Goal: Information Seeking & Learning: Find specific fact

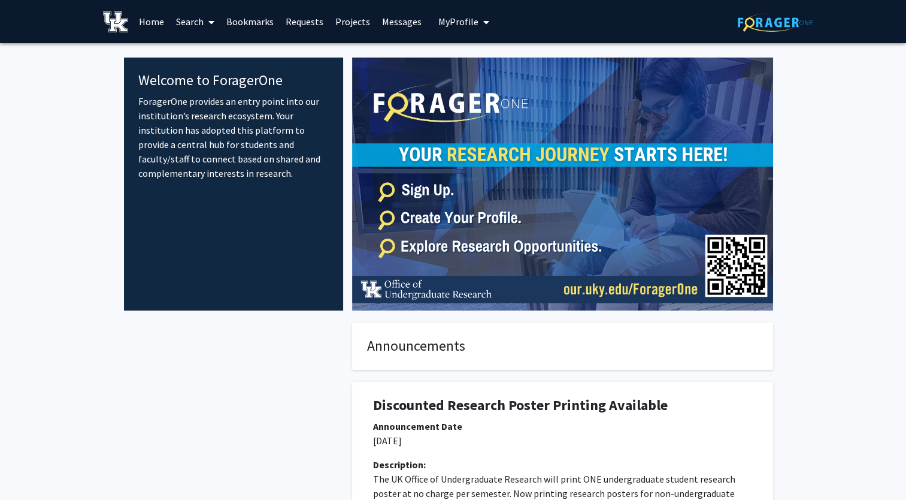
click at [202, 22] on link "Search" at bounding box center [195, 22] width 50 height 42
click at [210, 60] on span "Faculty/Staff" at bounding box center [214, 55] width 88 height 24
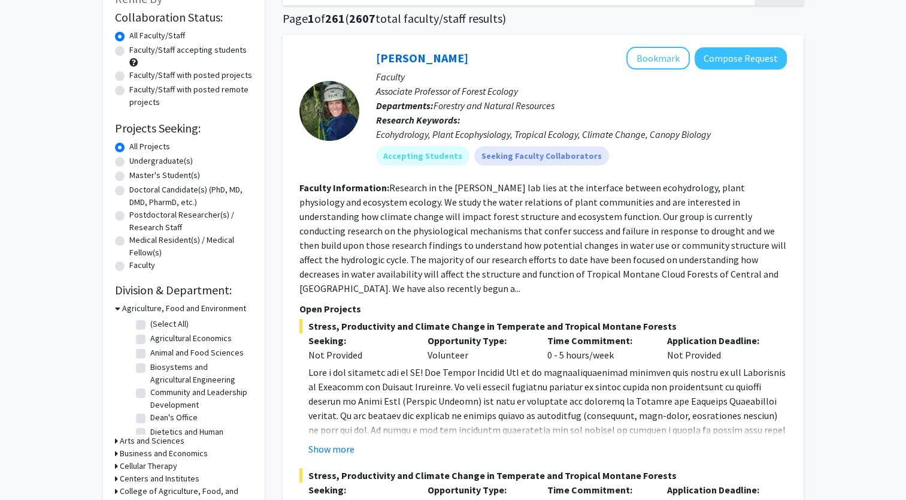
click at [118, 306] on icon at bounding box center [117, 308] width 5 height 13
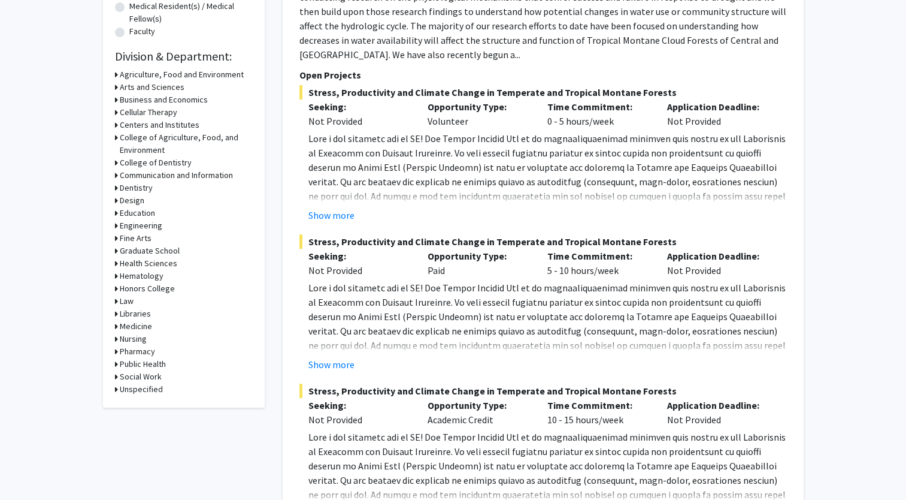
scroll to position [319, 0]
click at [117, 202] on icon at bounding box center [116, 201] width 3 height 13
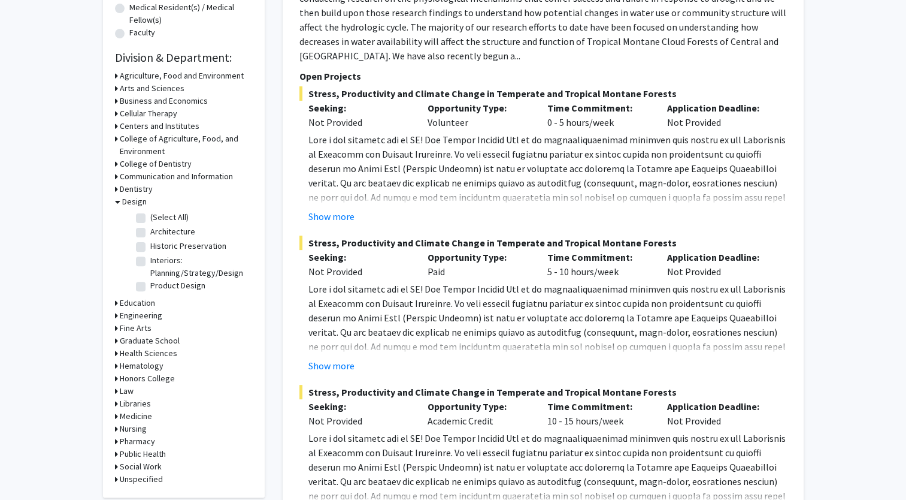
click at [117, 202] on icon at bounding box center [117, 201] width 5 height 13
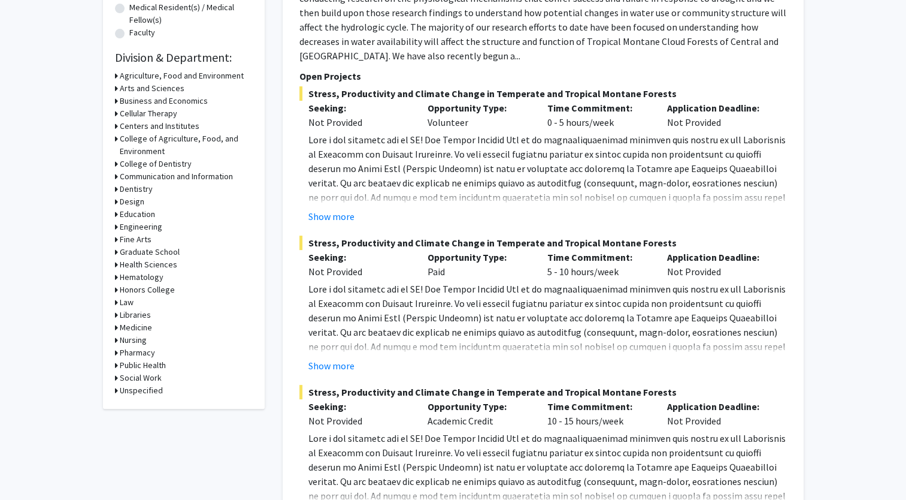
click at [115, 174] on icon at bounding box center [116, 176] width 3 height 13
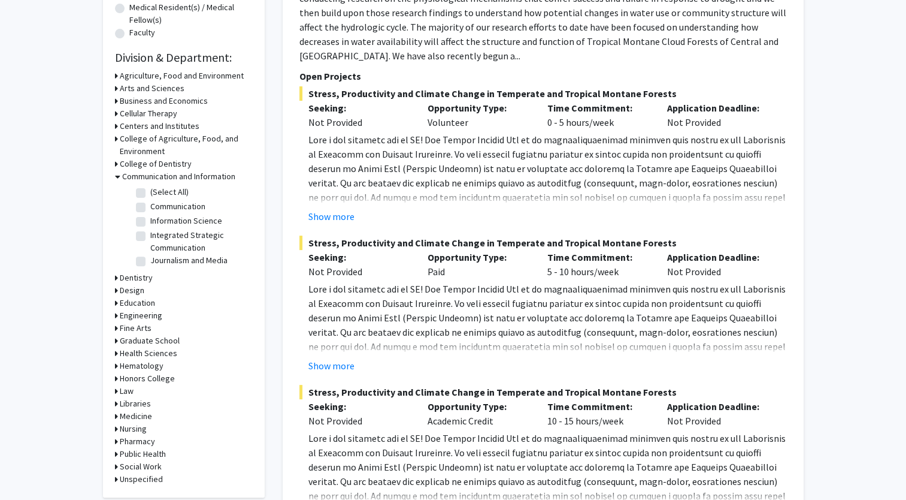
click at [150, 207] on label "Communication" at bounding box center [177, 206] width 55 height 13
click at [150, 207] on input "Communication" at bounding box center [154, 204] width 8 height 8
checkbox input "true"
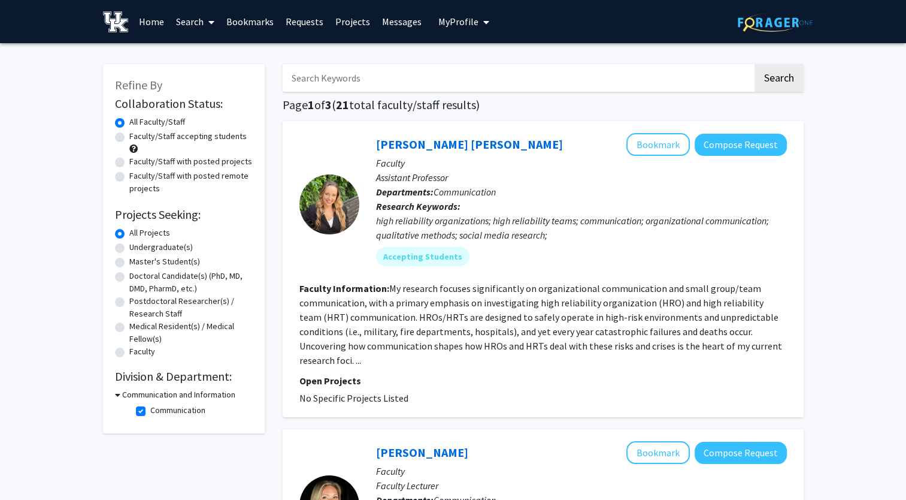
click at [150, 413] on label "Communication" at bounding box center [177, 410] width 55 height 13
click at [150, 412] on input "Communication" at bounding box center [154, 408] width 8 height 8
checkbox input "false"
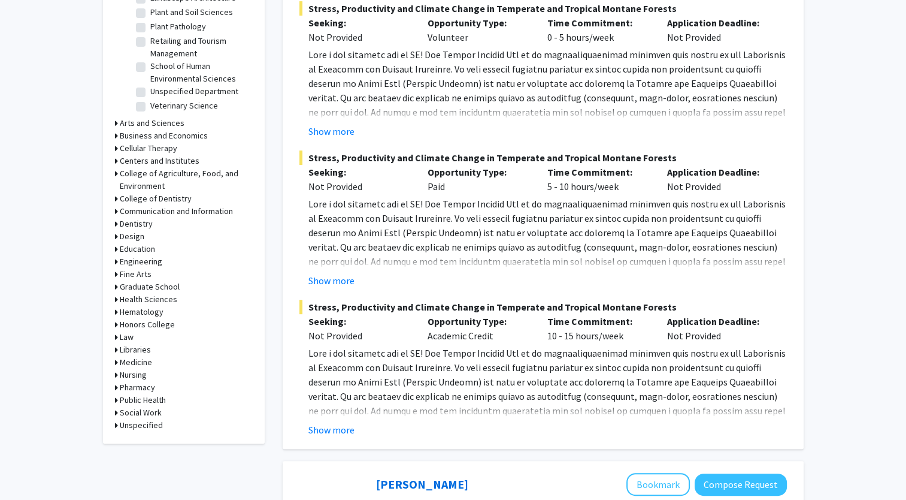
scroll to position [403, 0]
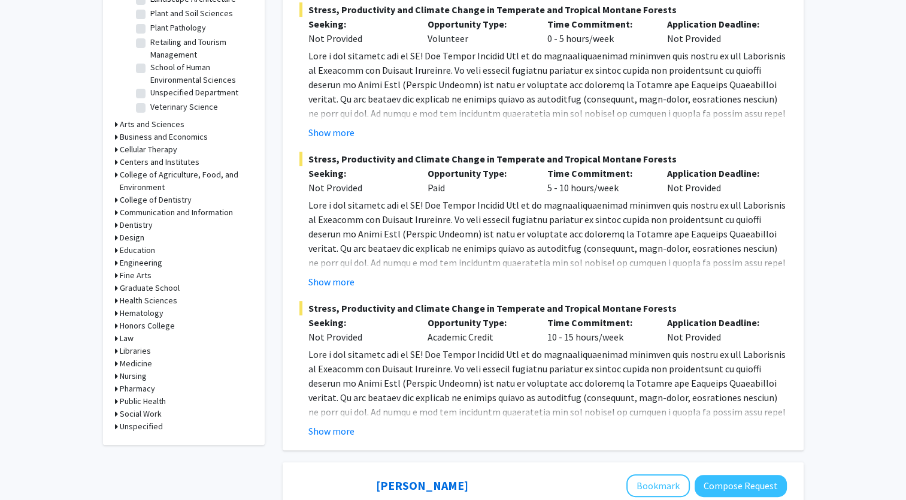
click at [117, 311] on icon at bounding box center [116, 313] width 3 height 13
click at [117, 311] on icon at bounding box center [117, 313] width 5 height 13
click at [116, 350] on icon at bounding box center [116, 350] width 3 height 13
click at [116, 350] on icon at bounding box center [117, 350] width 5 height 13
click at [122, 174] on h3 "College of Agriculture, Food, and Environment" at bounding box center [186, 180] width 133 height 25
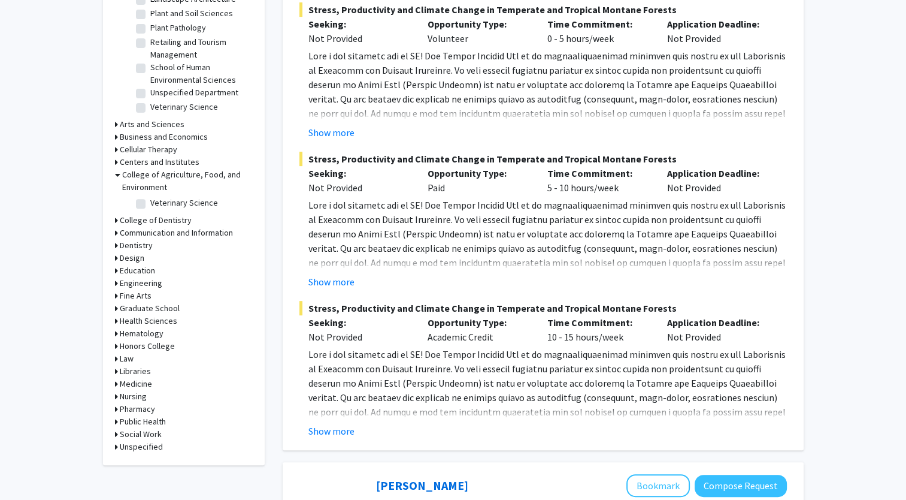
click at [122, 174] on h3 "College of Agriculture, Food, and Environment" at bounding box center [187, 180] width 131 height 25
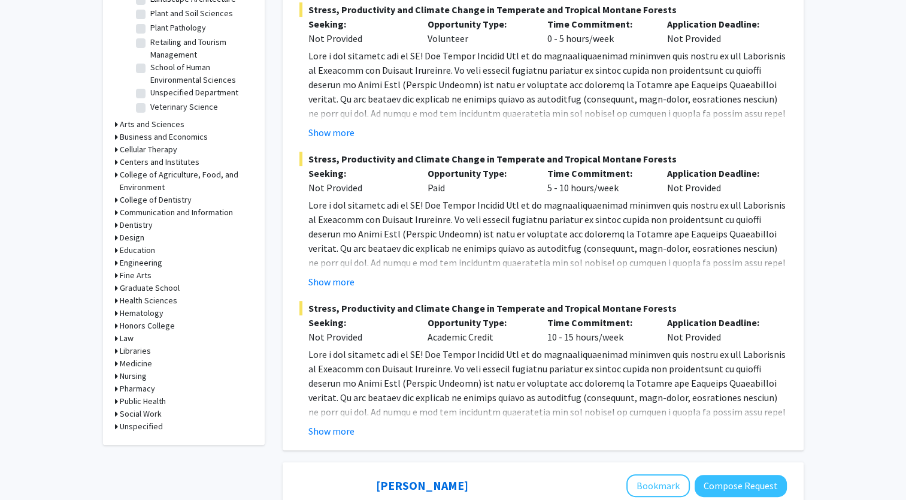
click at [132, 165] on h3 "Centers and Institutes" at bounding box center [160, 162] width 80 height 13
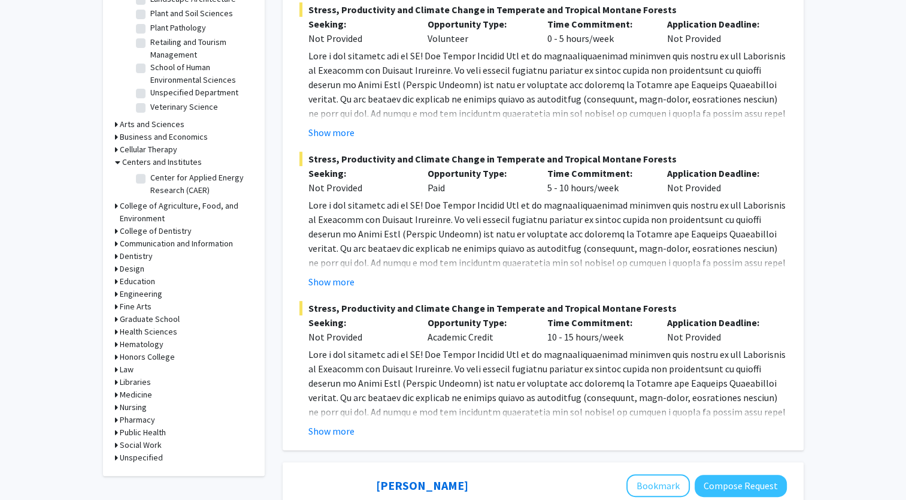
click at [132, 165] on h3 "Centers and Institutes" at bounding box center [162, 162] width 80 height 13
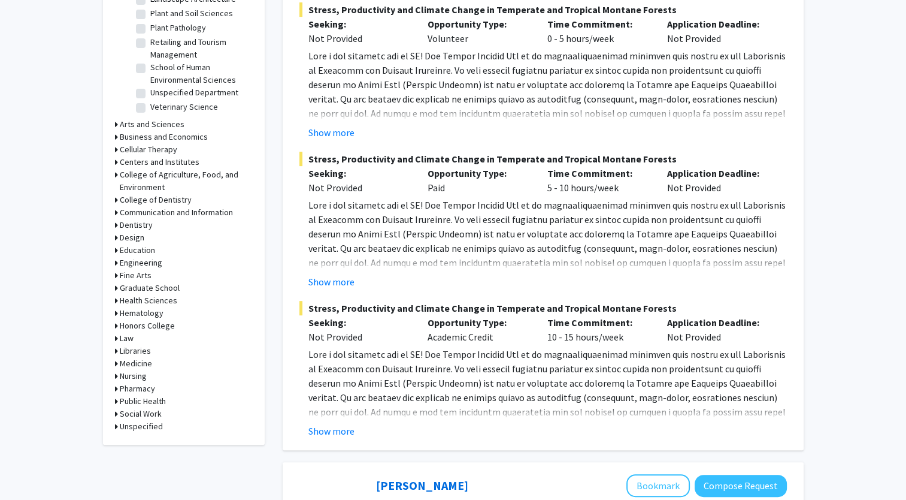
click at [174, 140] on h3 "Business and Economics" at bounding box center [164, 137] width 88 height 13
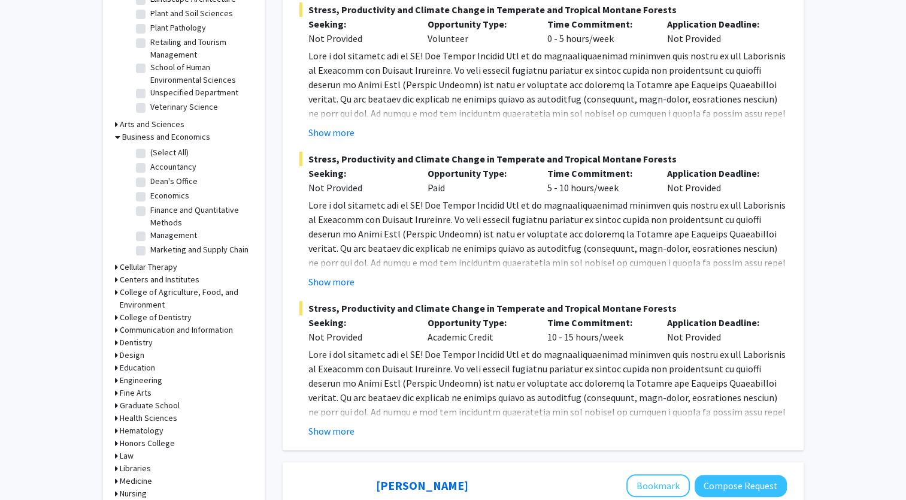
click at [180, 138] on h3 "Business and Economics" at bounding box center [166, 137] width 88 height 13
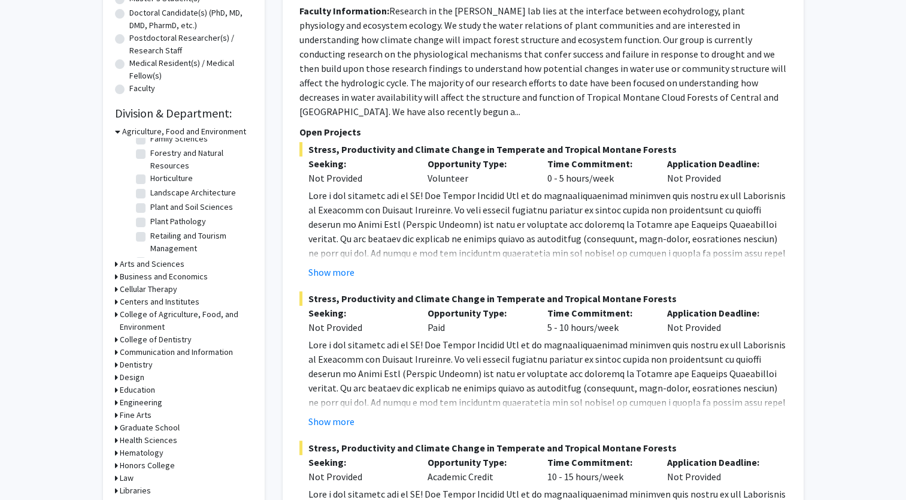
scroll to position [155, 0]
click at [115, 132] on icon at bounding box center [117, 131] width 5 height 13
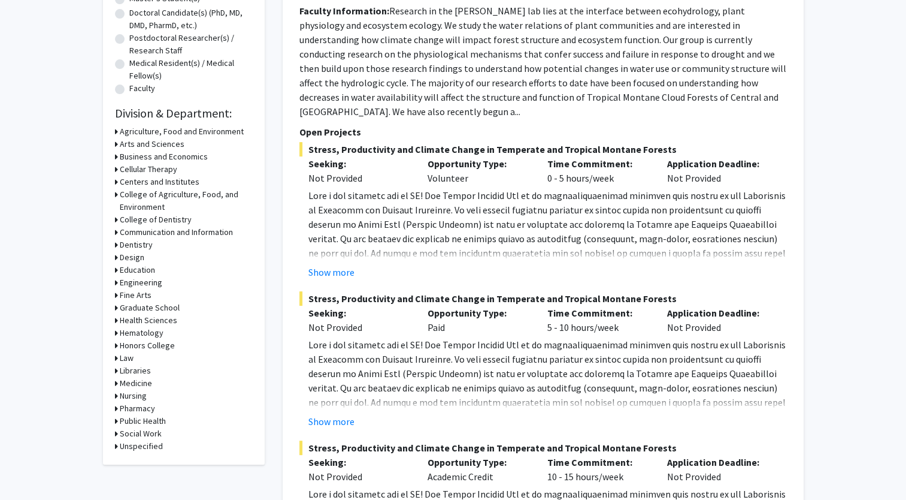
click at [120, 257] on h3 "Design" at bounding box center [132, 257] width 25 height 13
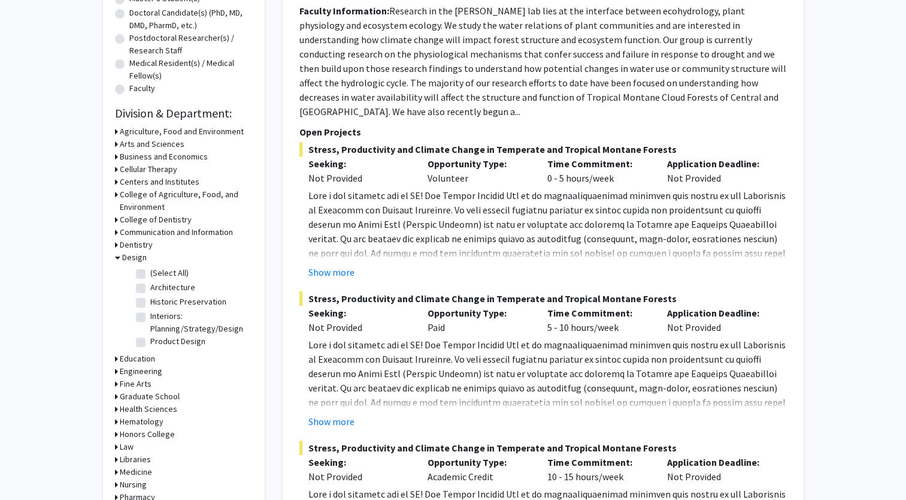
click at [119, 257] on icon at bounding box center [117, 257] width 5 height 13
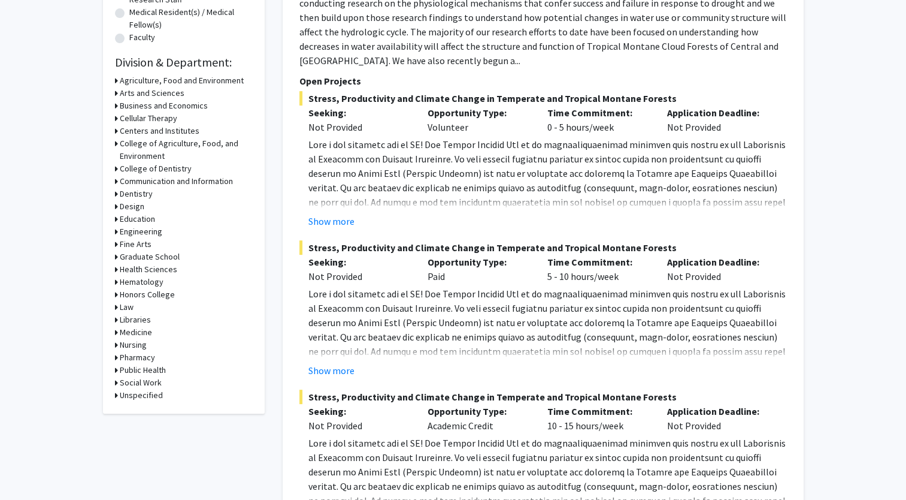
scroll to position [318, 0]
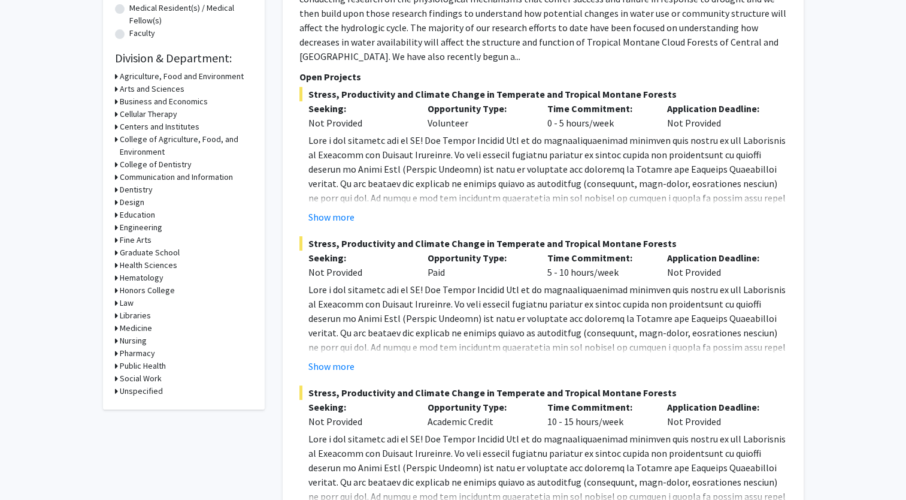
click at [144, 140] on h3 "College of Agriculture, Food, and Environment" at bounding box center [186, 145] width 133 height 25
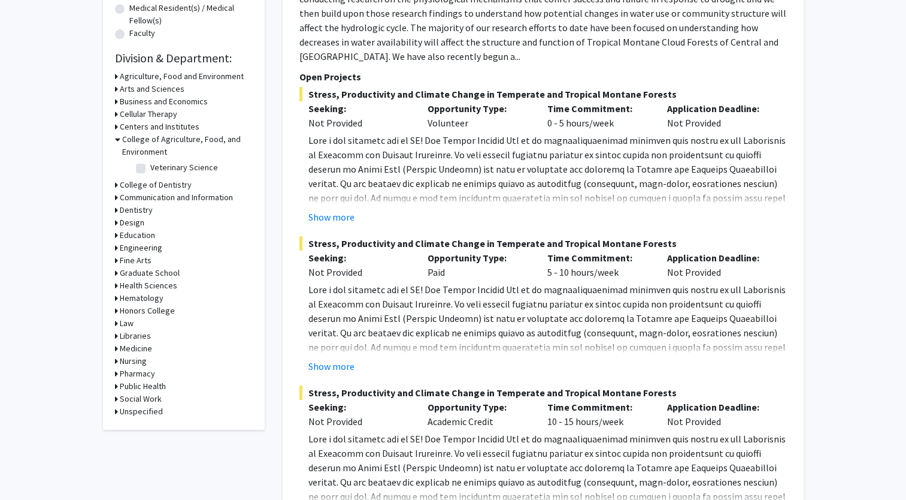
click at [144, 140] on h3 "College of Agriculture, Food, and Environment" at bounding box center [187, 145] width 131 height 25
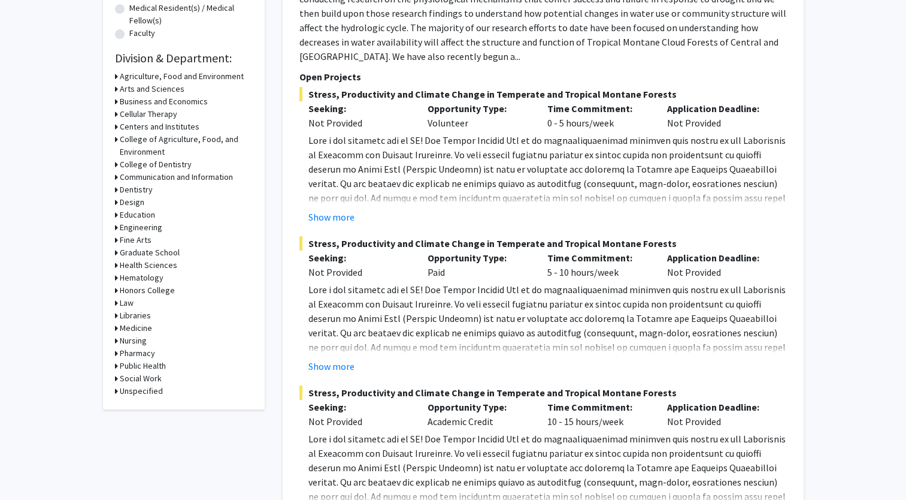
click at [141, 243] on h3 "Fine Arts" at bounding box center [136, 240] width 32 height 13
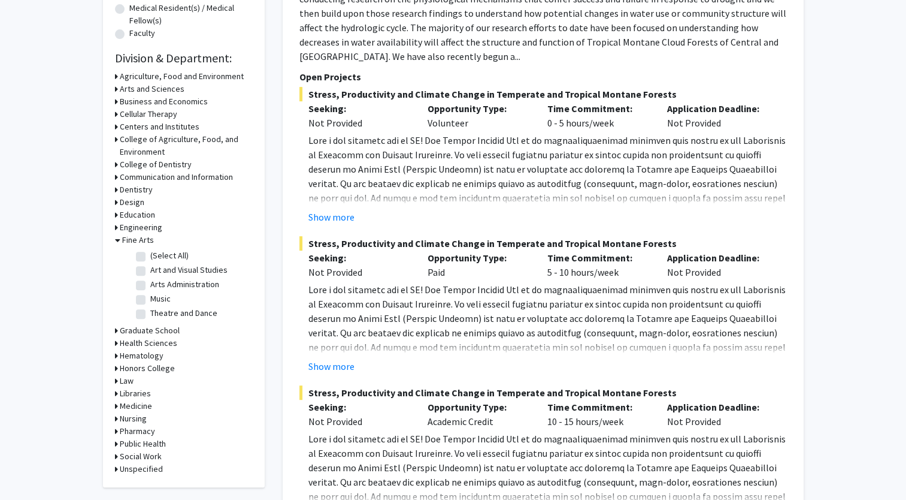
click at [146, 241] on h3 "Fine Arts" at bounding box center [138, 240] width 32 height 13
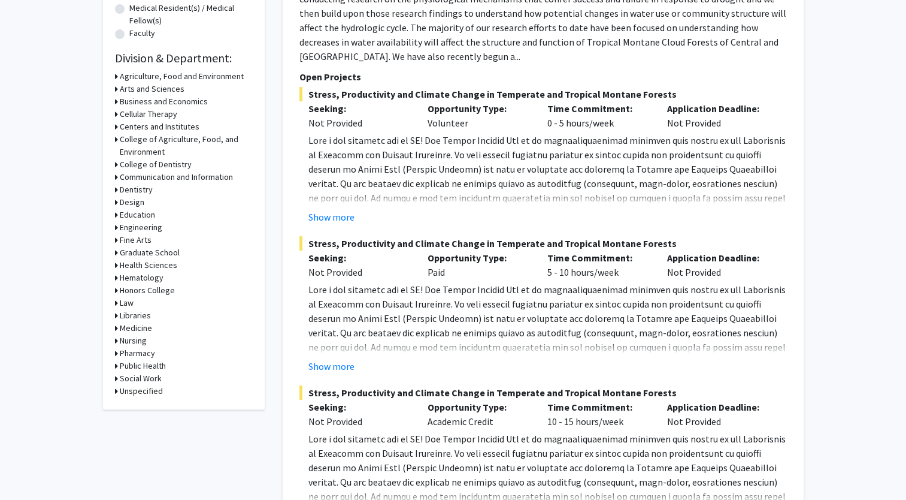
click at [146, 241] on h3 "Fine Arts" at bounding box center [136, 240] width 32 height 13
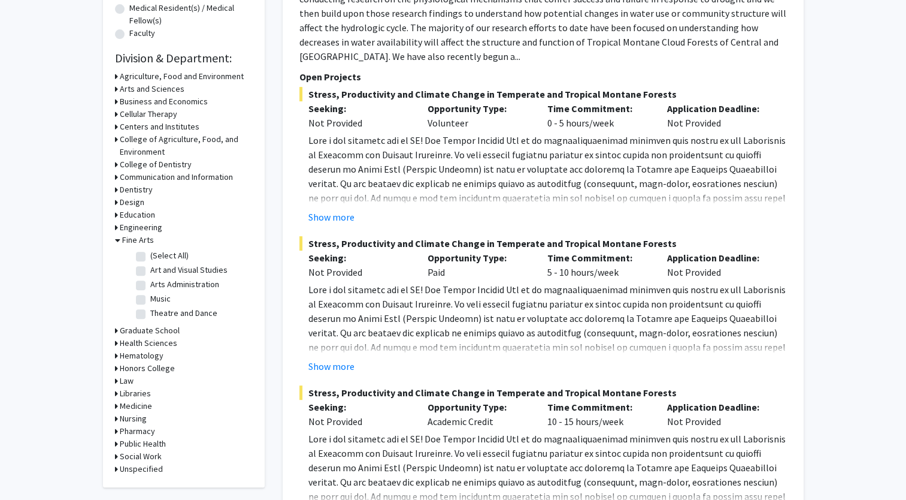
click at [150, 268] on label "Art and Visual Studies" at bounding box center [188, 270] width 77 height 13
click at [150, 268] on input "Art and Visual Studies" at bounding box center [154, 268] width 8 height 8
checkbox input "true"
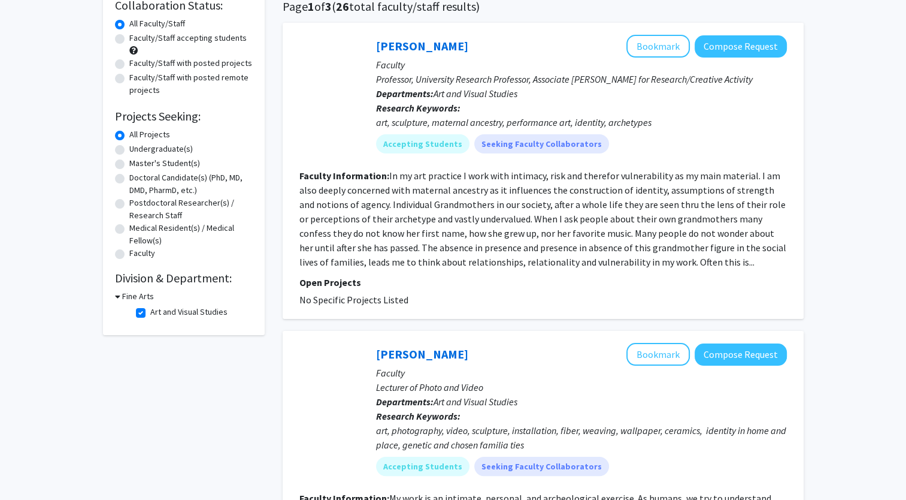
scroll to position [177, 0]
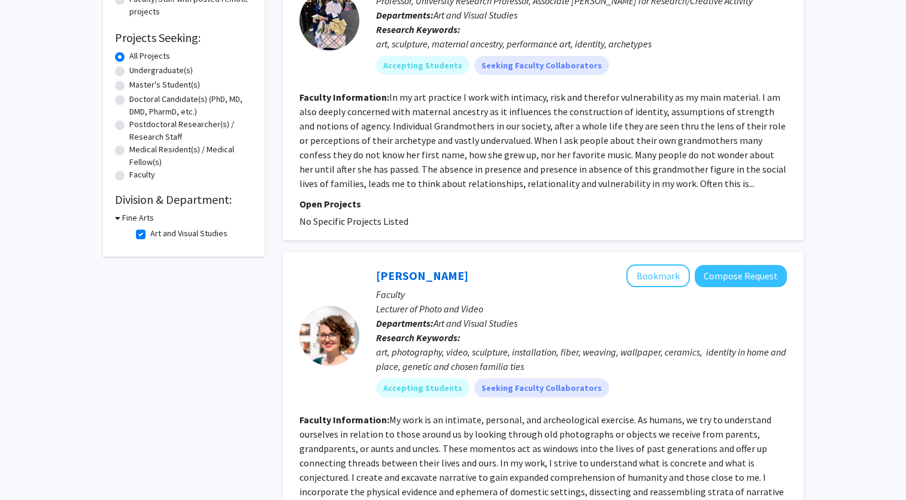
click at [150, 238] on label "Art and Visual Studies" at bounding box center [188, 233] width 77 height 13
click at [150, 235] on input "Art and Visual Studies" at bounding box center [154, 231] width 8 height 8
checkbox input "false"
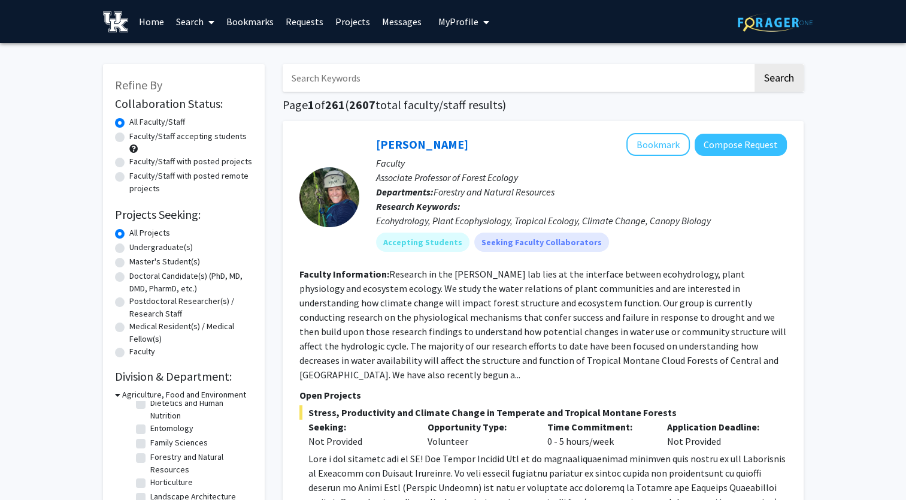
click at [450, 81] on input "Search Keywords" at bounding box center [518, 78] width 470 height 28
click at [755, 64] on button "Search" at bounding box center [779, 78] width 49 height 28
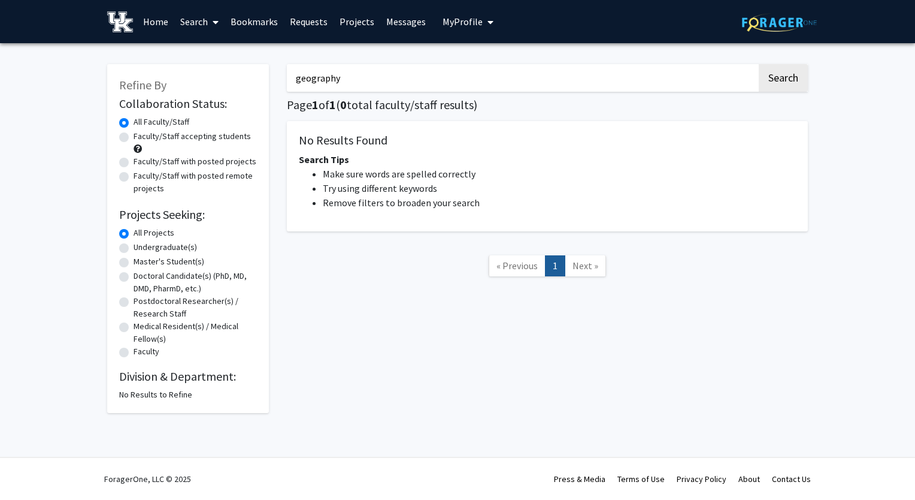
type input "geography"
click at [759, 64] on button "Search" at bounding box center [783, 78] width 49 height 28
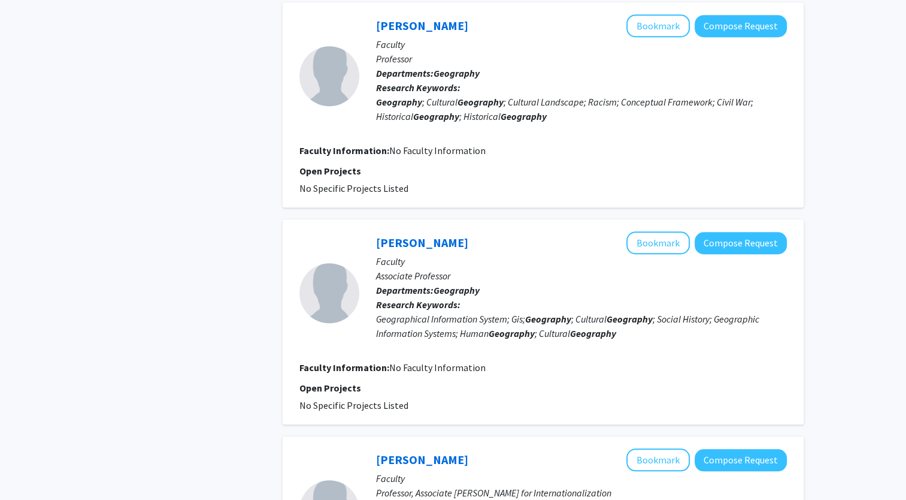
scroll to position [918, 0]
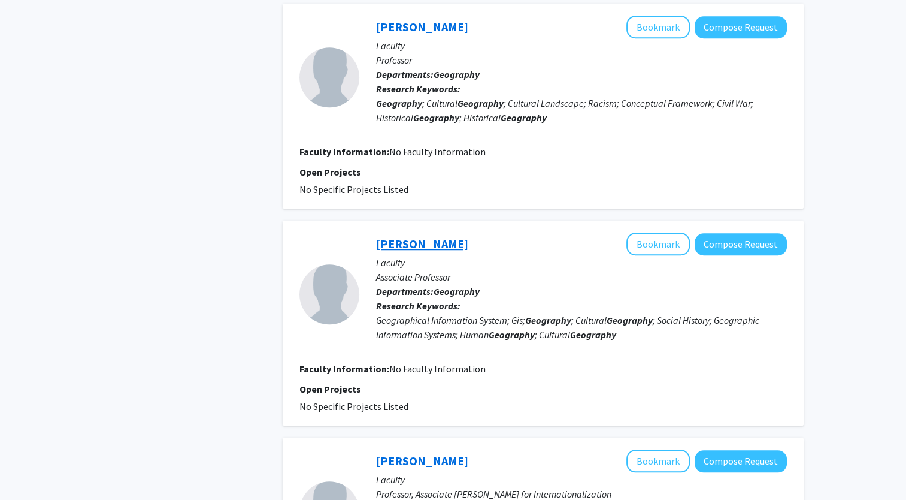
click at [442, 236] on link "[PERSON_NAME]" at bounding box center [422, 243] width 92 height 15
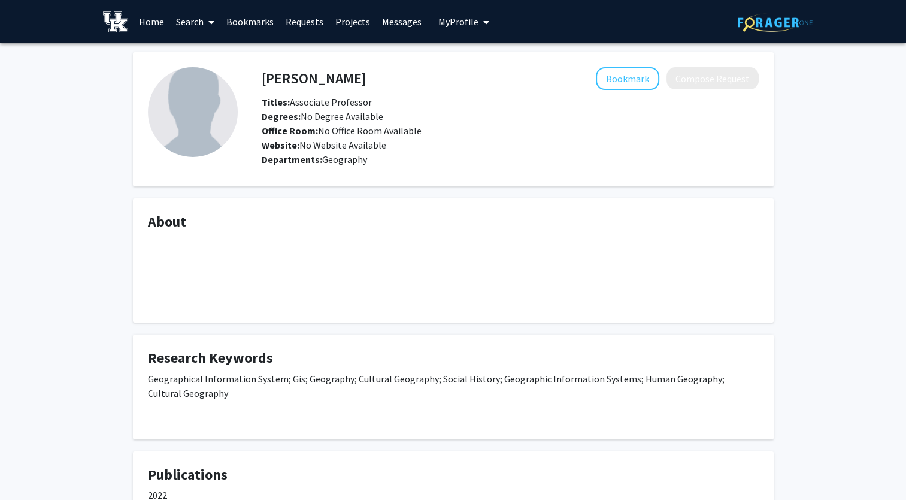
scroll to position [240, 0]
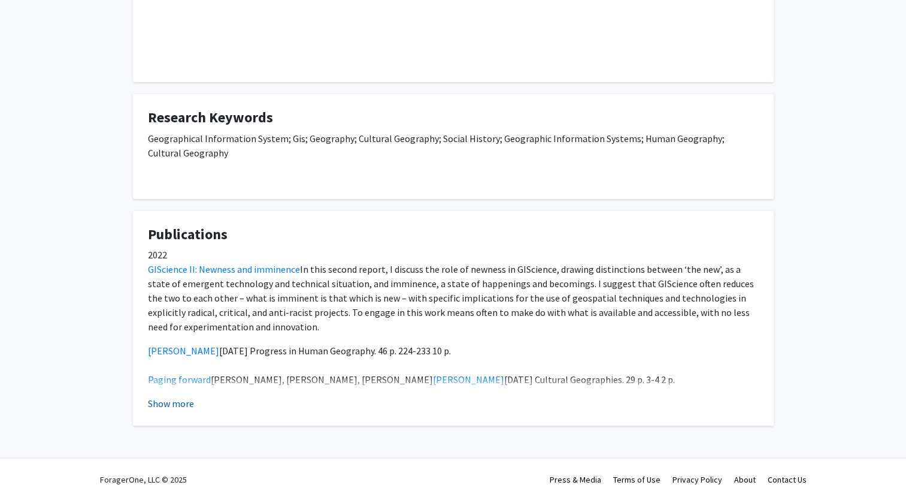
click at [178, 408] on button "Show more" at bounding box center [171, 403] width 46 height 14
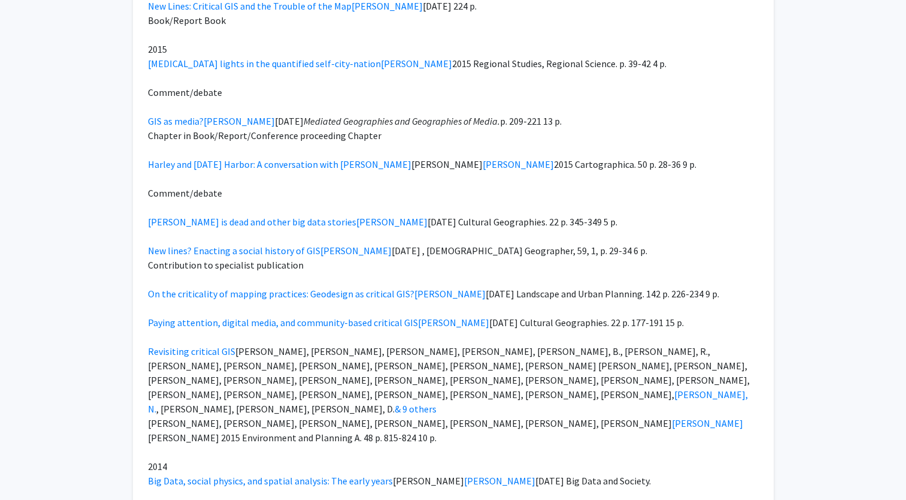
scroll to position [1208, 0]
